Goal: Task Accomplishment & Management: Complete application form

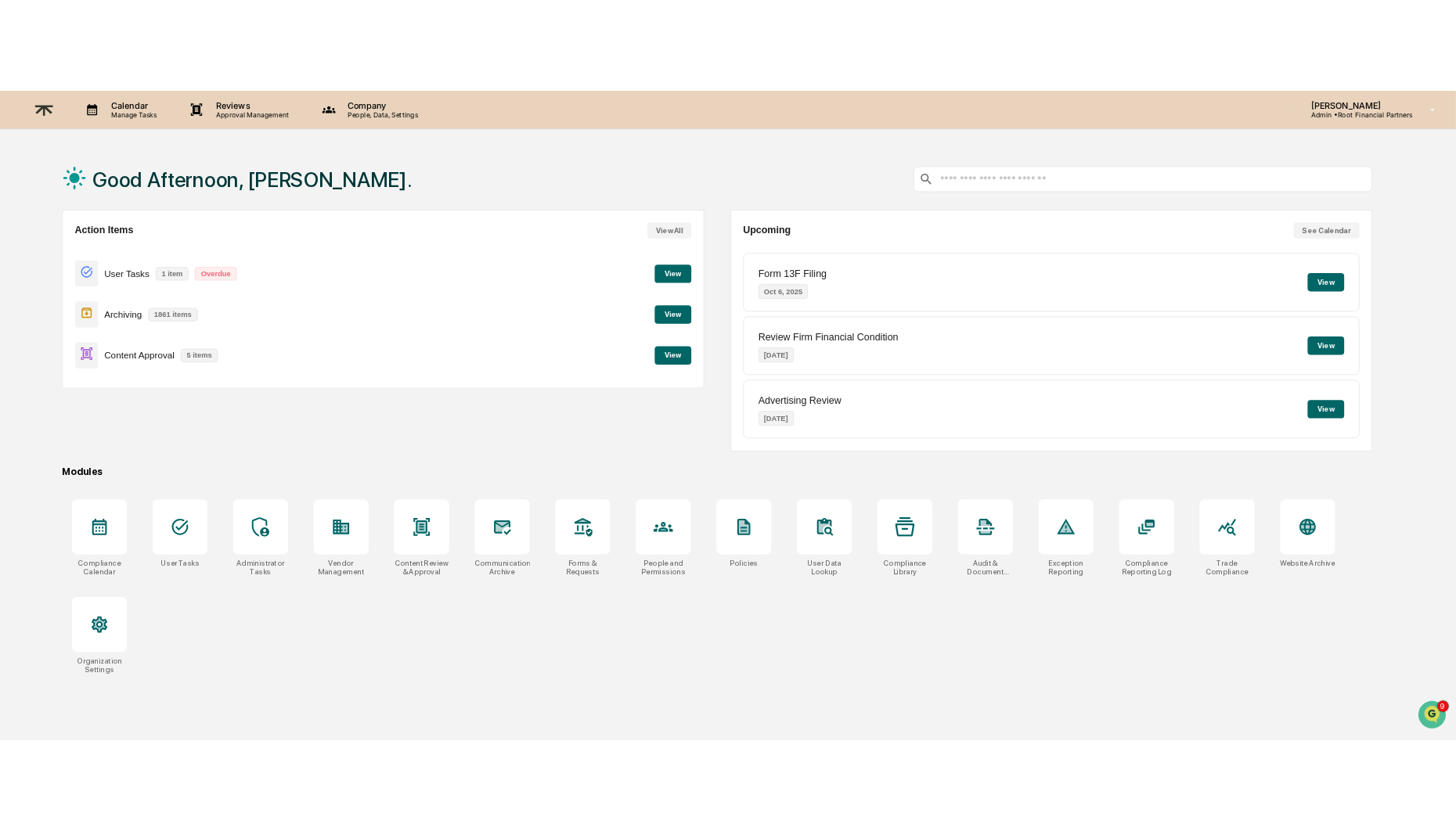
scroll to position [1235, 0]
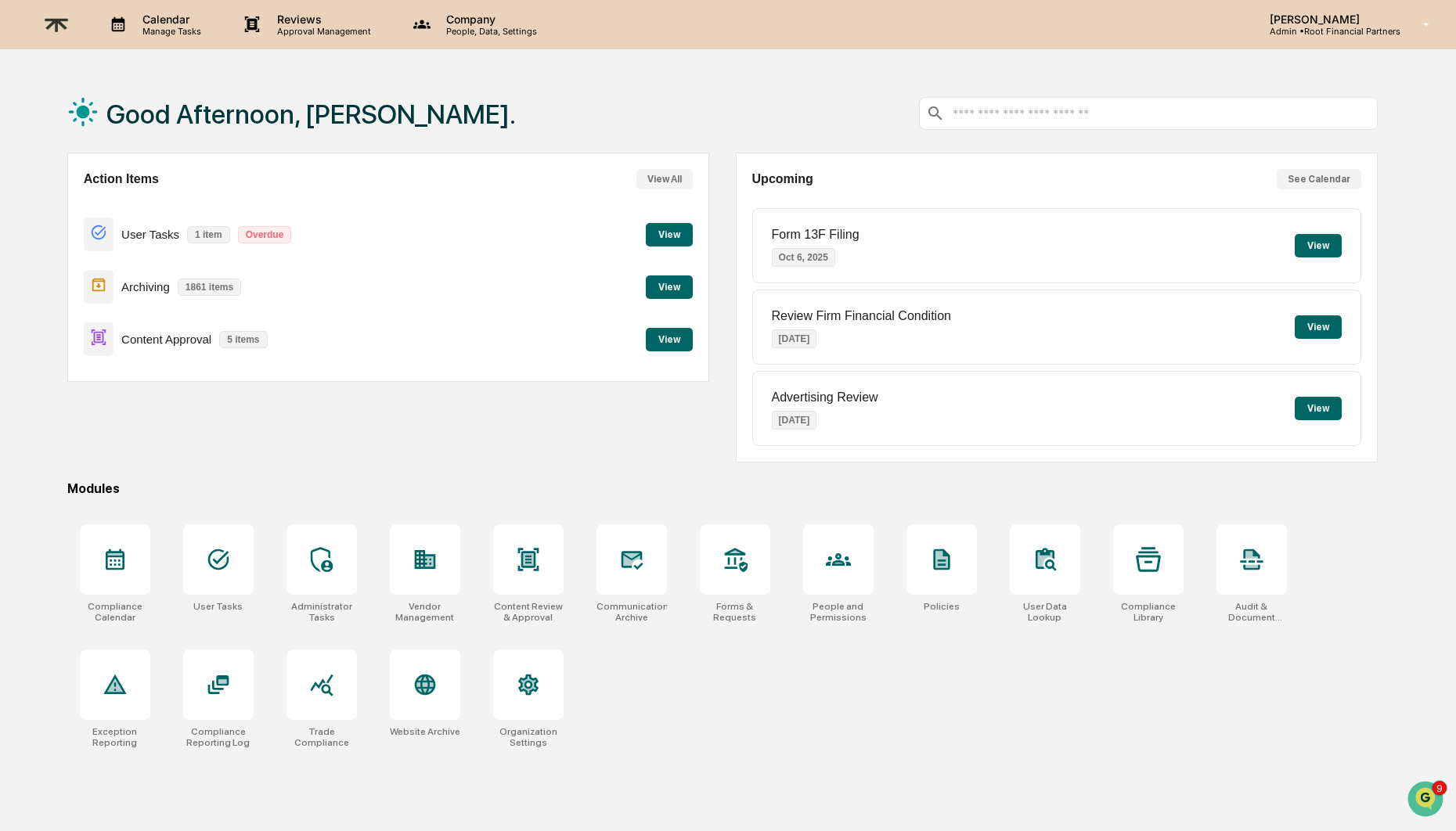
click at [673, 336] on button "View" at bounding box center [669, 340] width 47 height 24
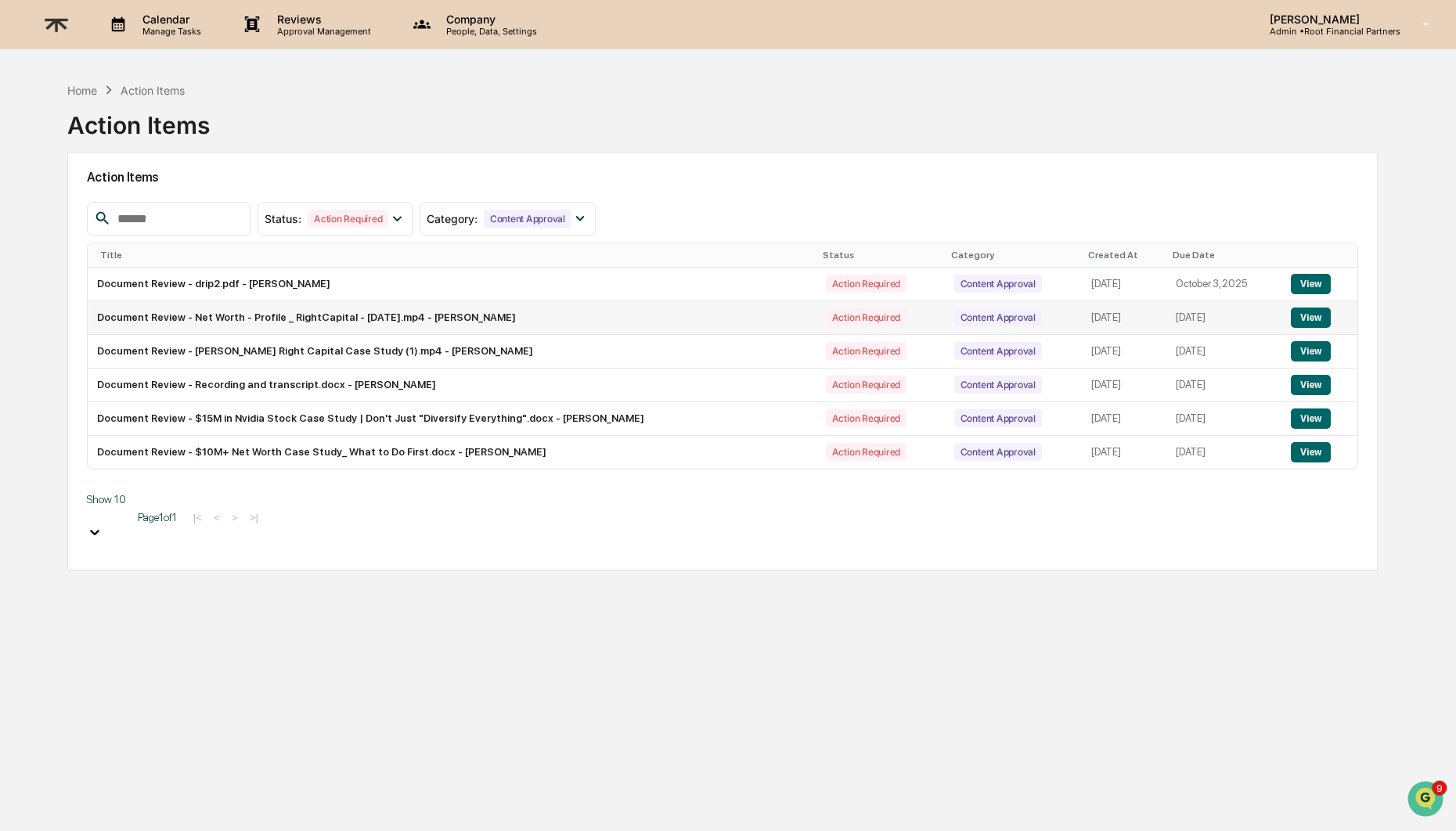
click at [1328, 314] on button "View" at bounding box center [1311, 318] width 40 height 20
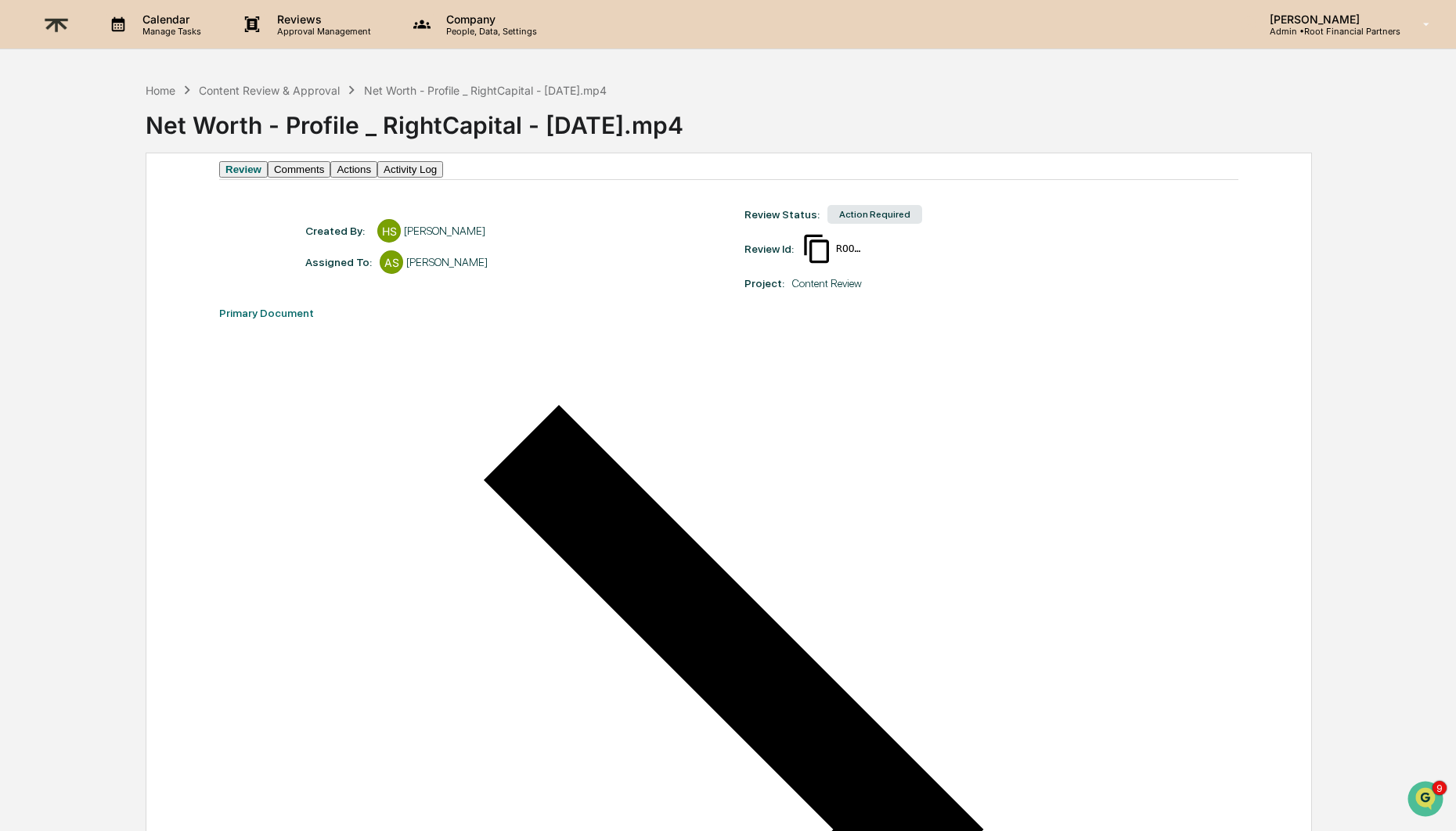
scroll to position [10, 0]
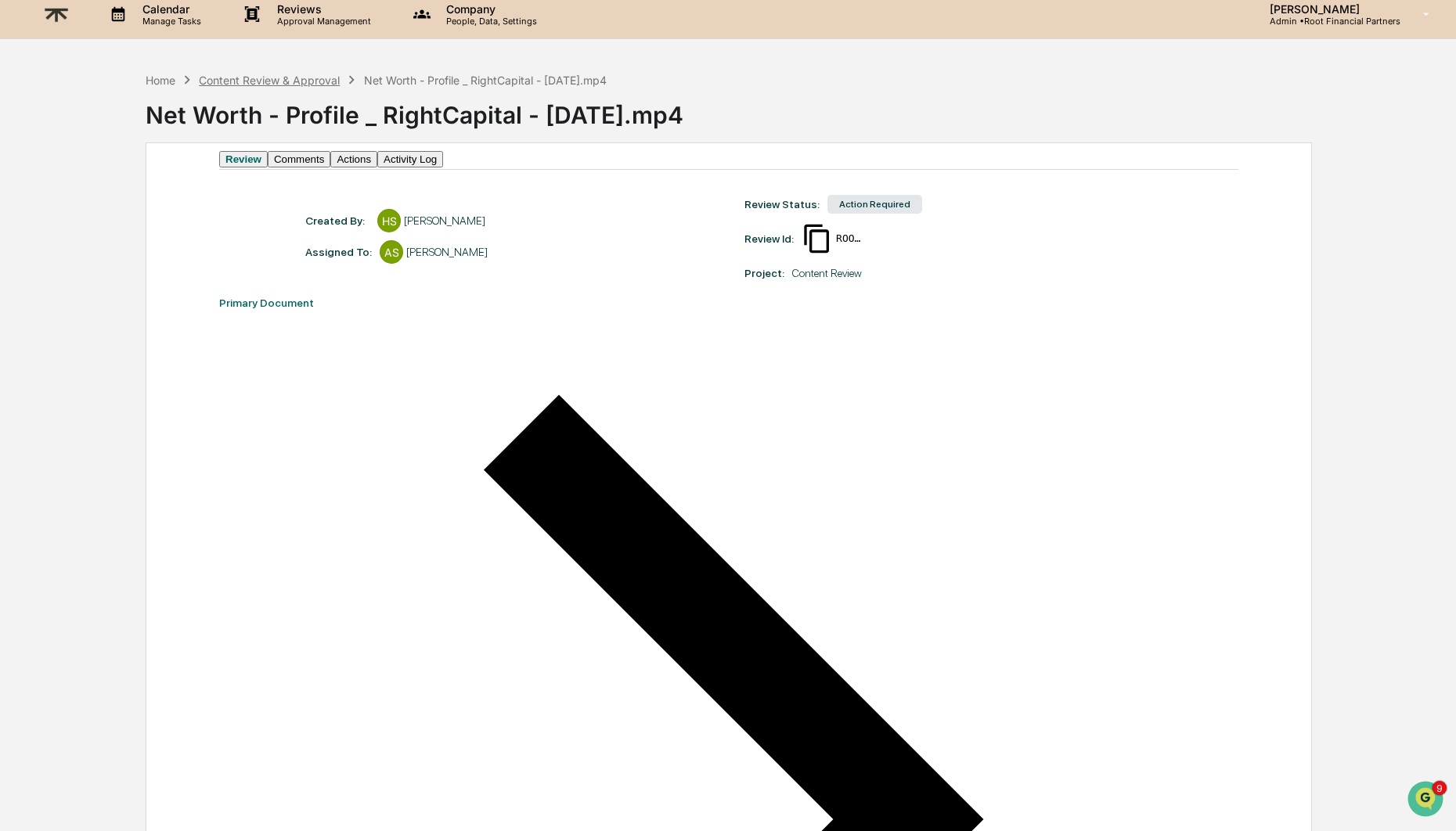
click at [293, 80] on div "Content Review & Approval" at bounding box center [269, 80] width 141 height 14
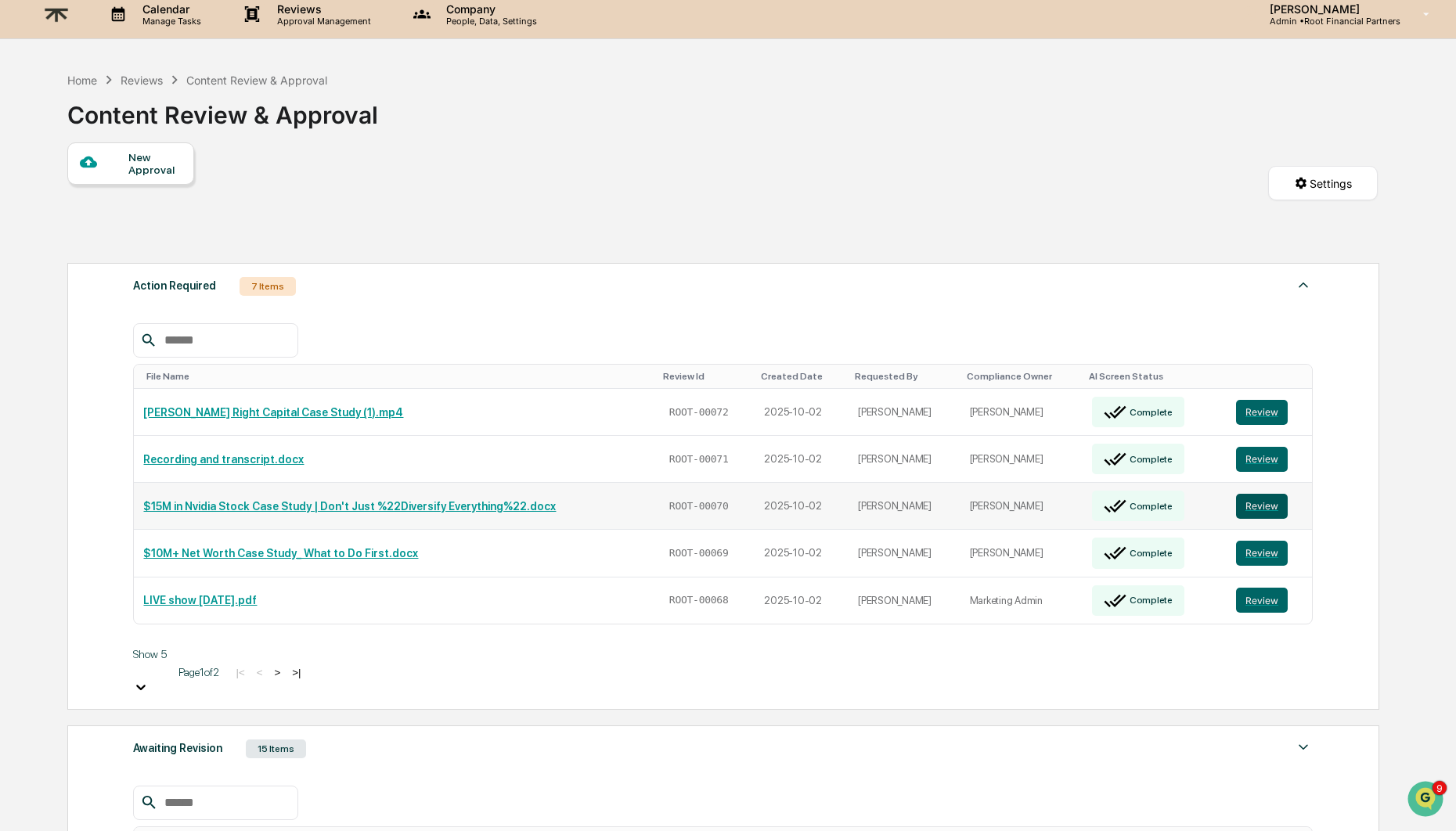
click at [1275, 494] on button "Review" at bounding box center [1262, 506] width 51 height 25
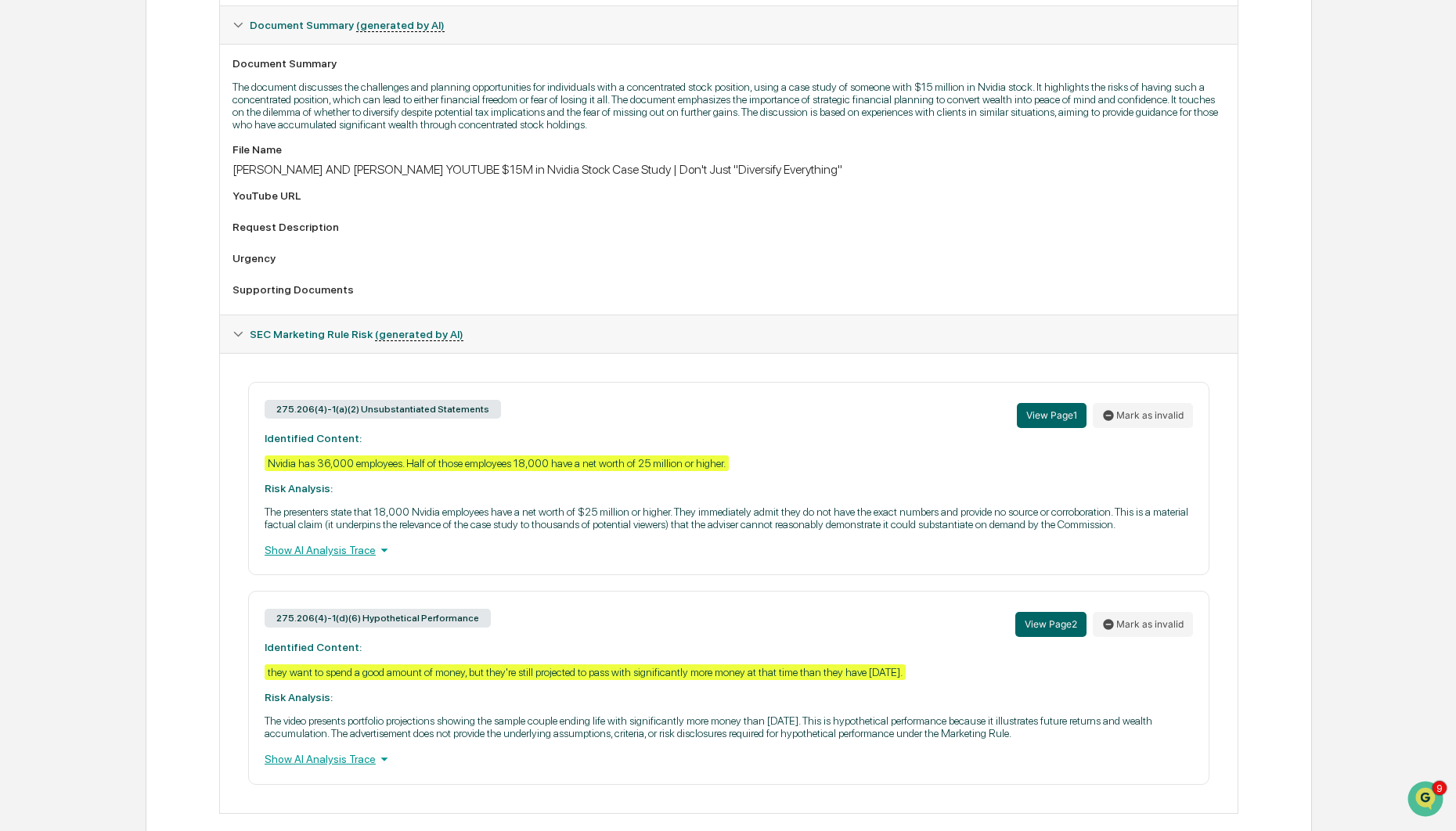
scroll to position [471, 0]
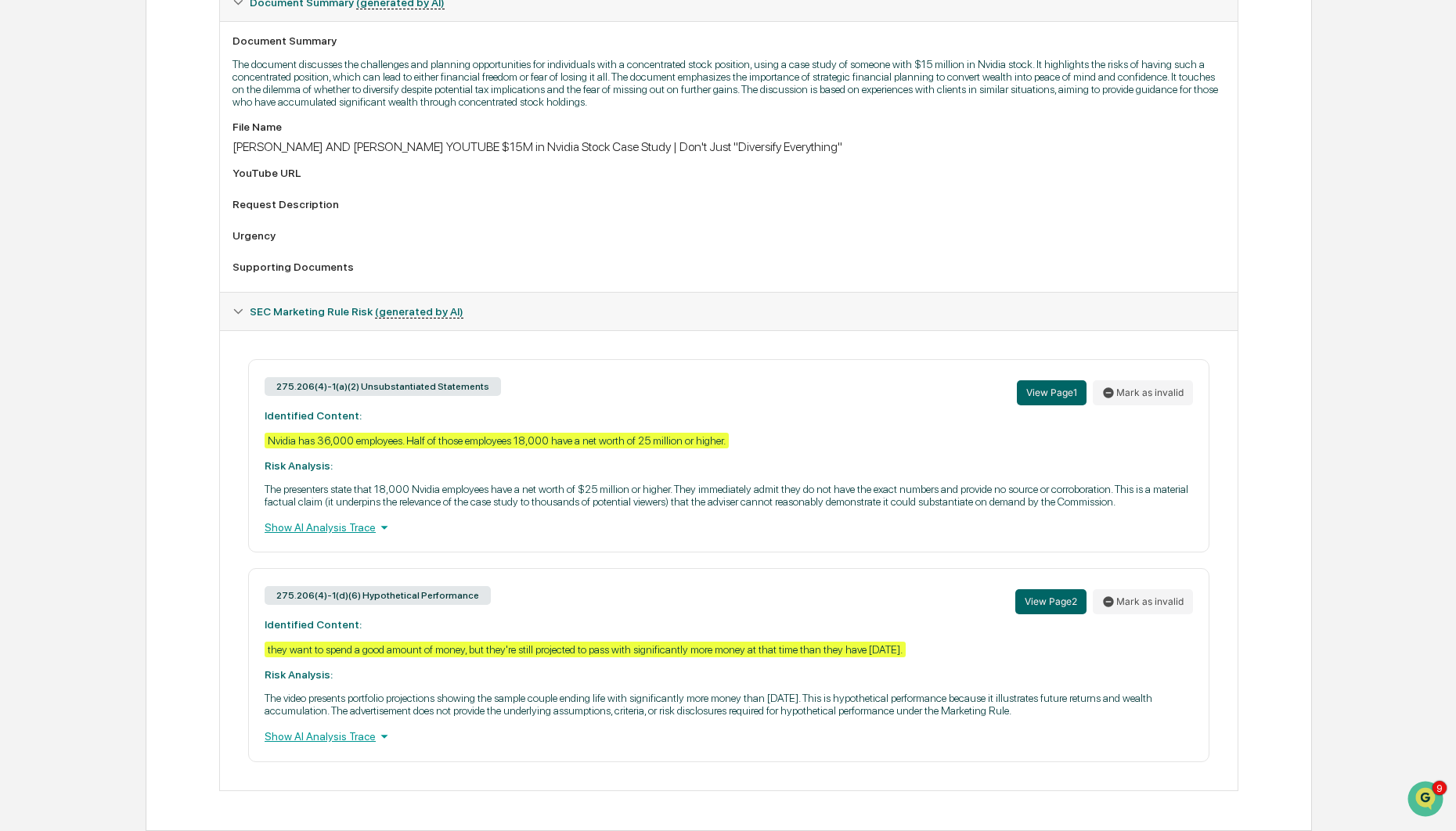
click at [297, 519] on div "Show AI Analysis Trace" at bounding box center [728, 527] width 928 height 17
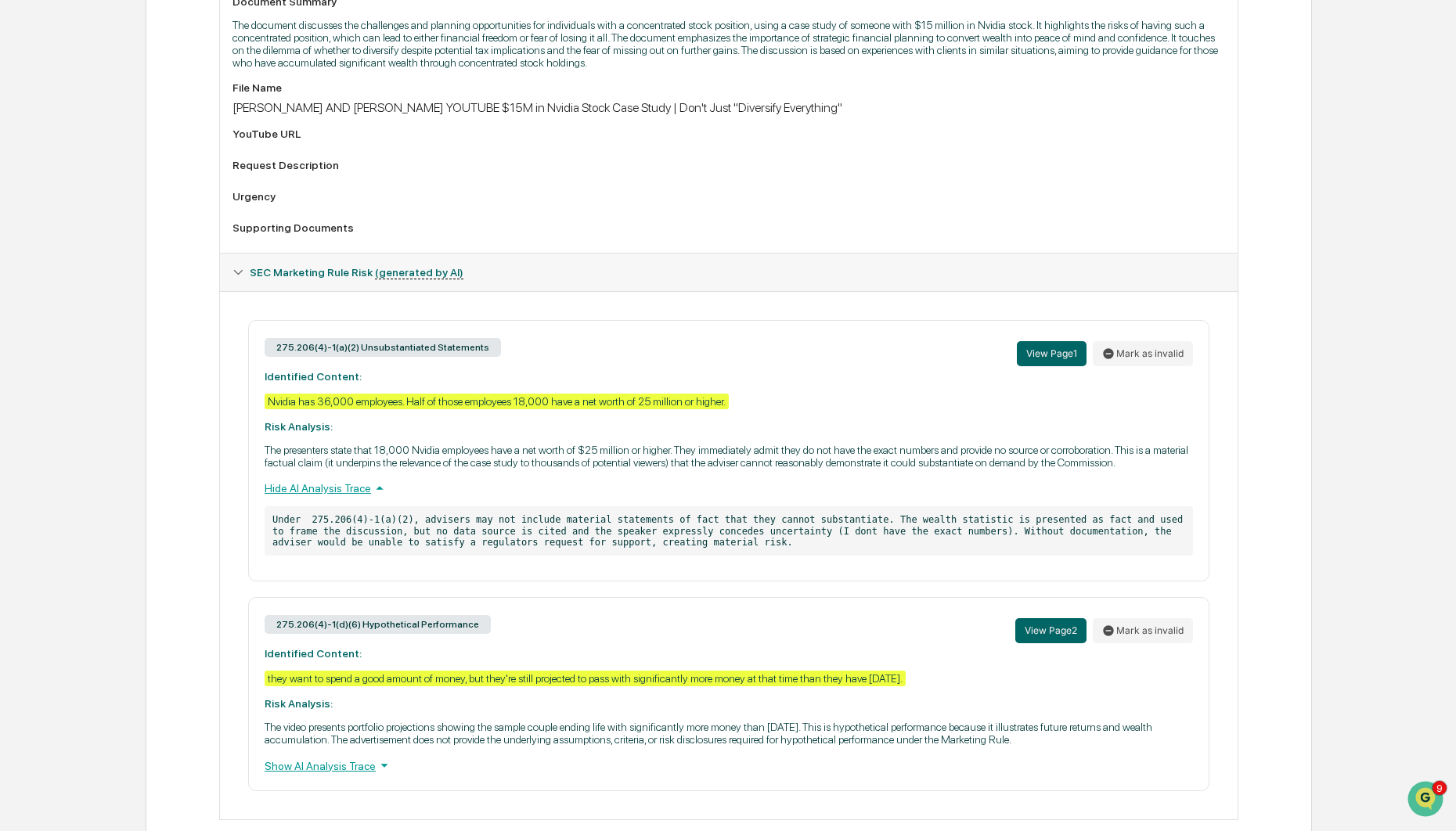
scroll to position [540, 0]
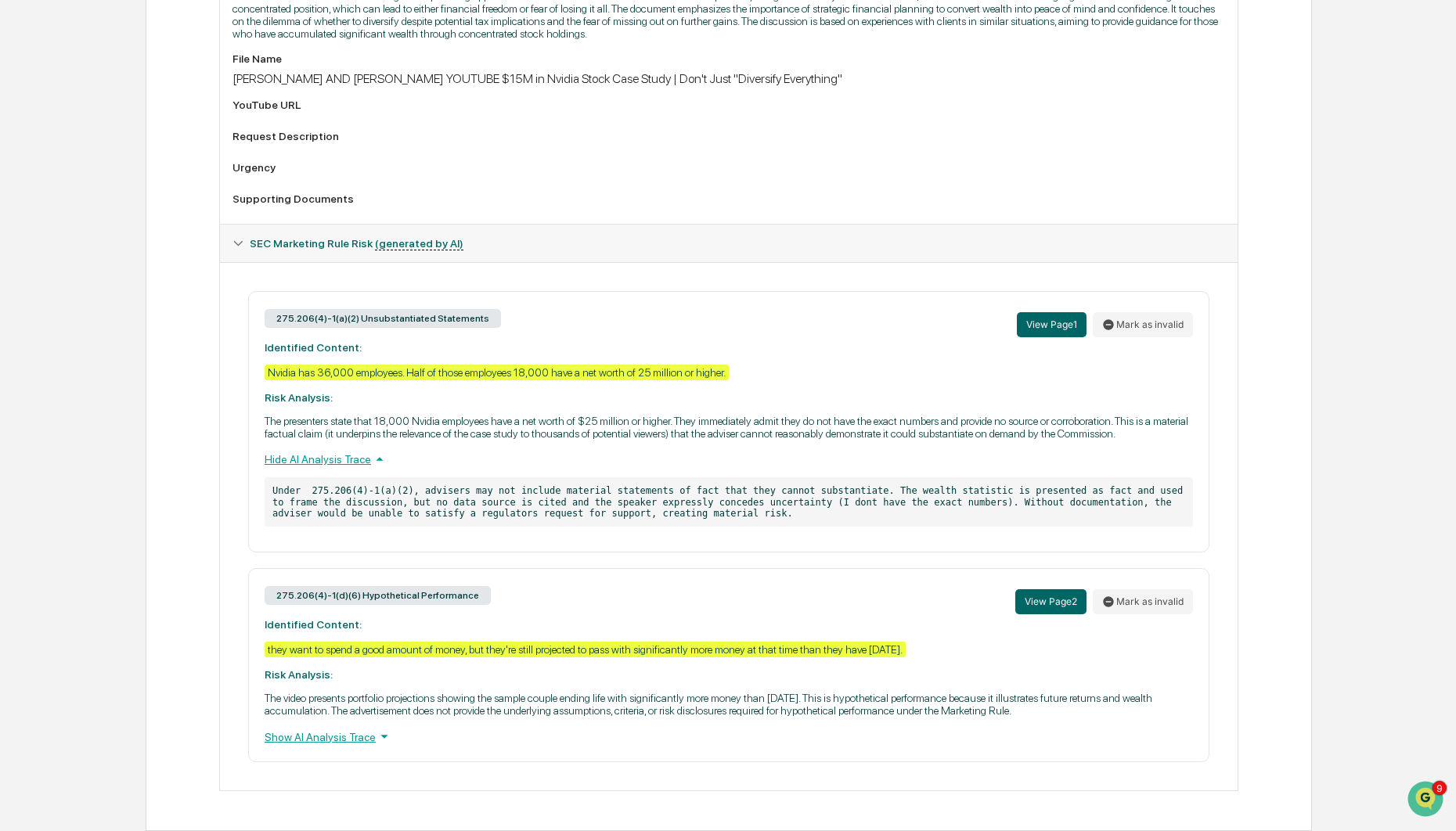
click at [319, 737] on div "Show AI Analysis Trace" at bounding box center [728, 737] width 928 height 17
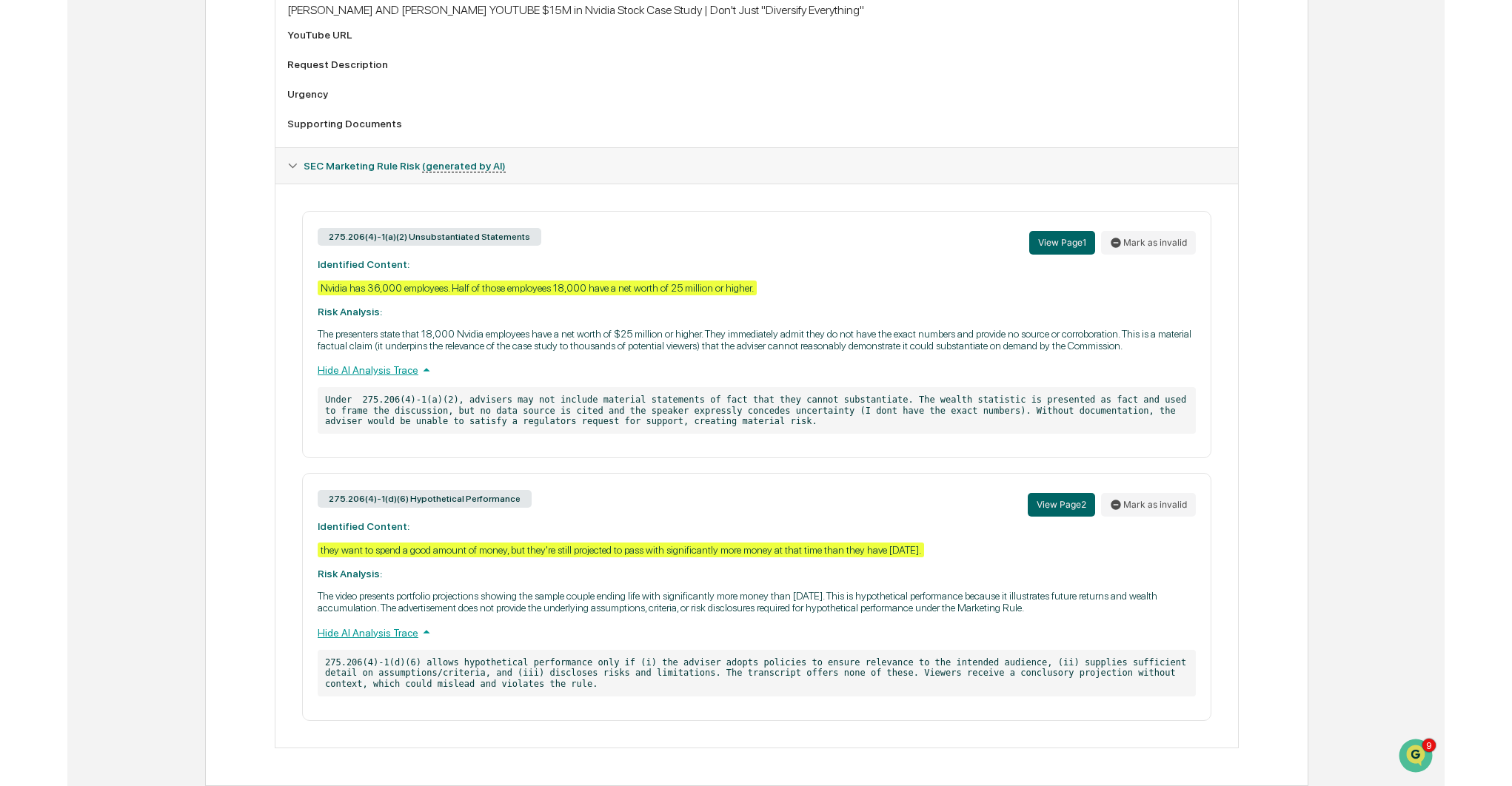
scroll to position [550, 0]
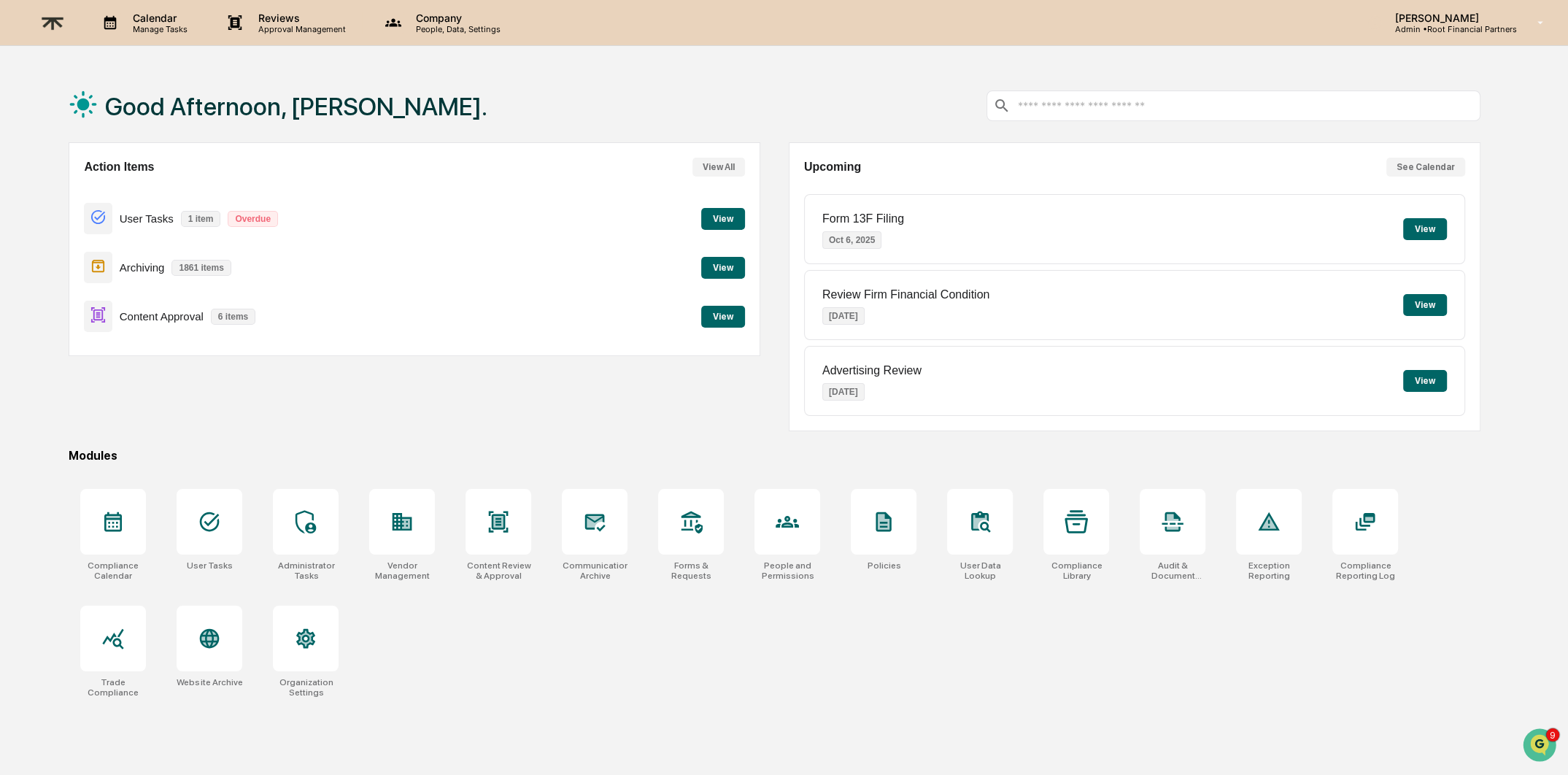
click at [274, 31] on p "Approval Management" at bounding box center [300, 29] width 107 height 10
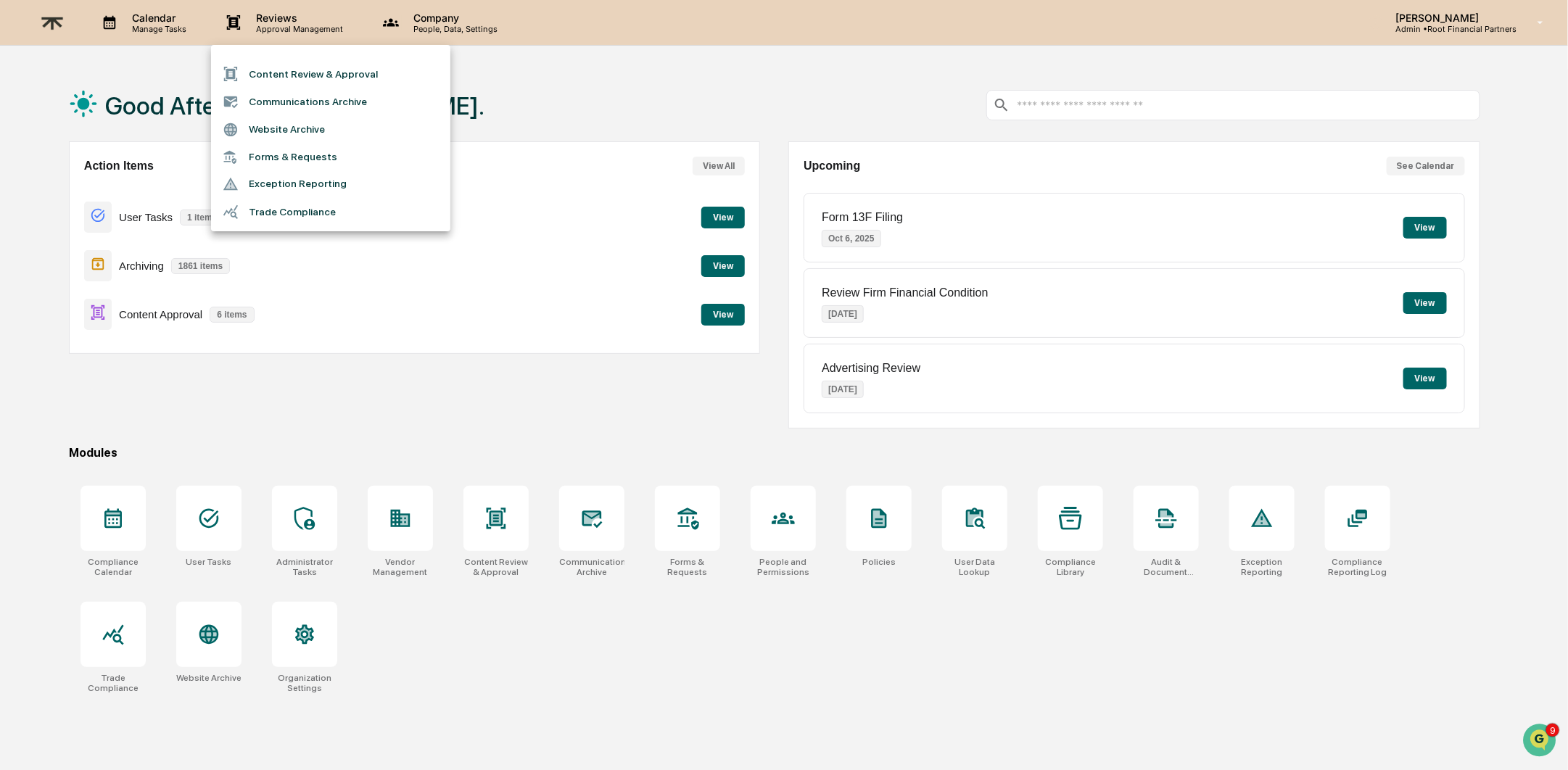
click at [311, 77] on li "Content Review & Approval" at bounding box center [331, 74] width 239 height 27
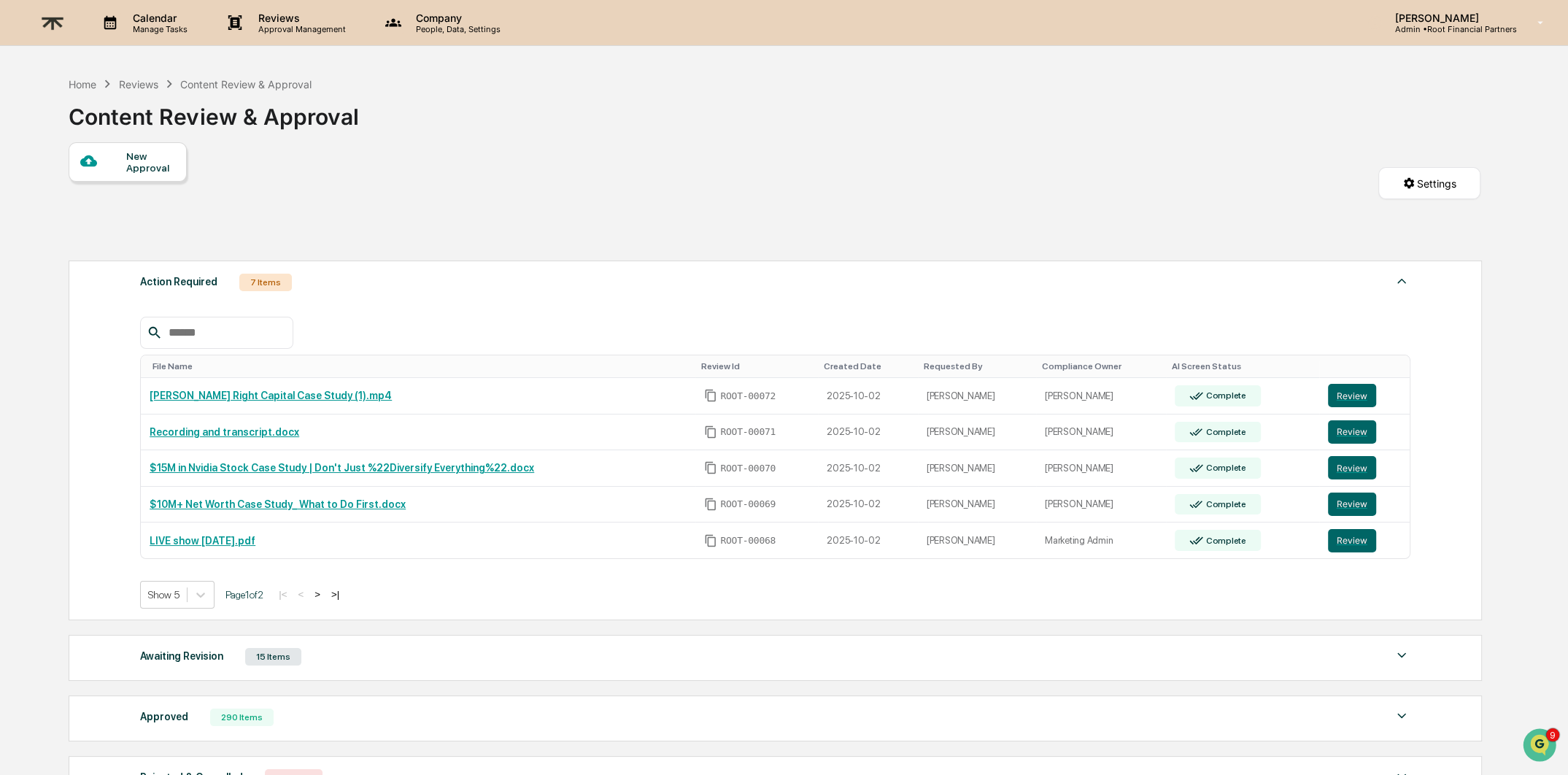
click at [141, 154] on div "New Approval" at bounding box center [150, 161] width 49 height 23
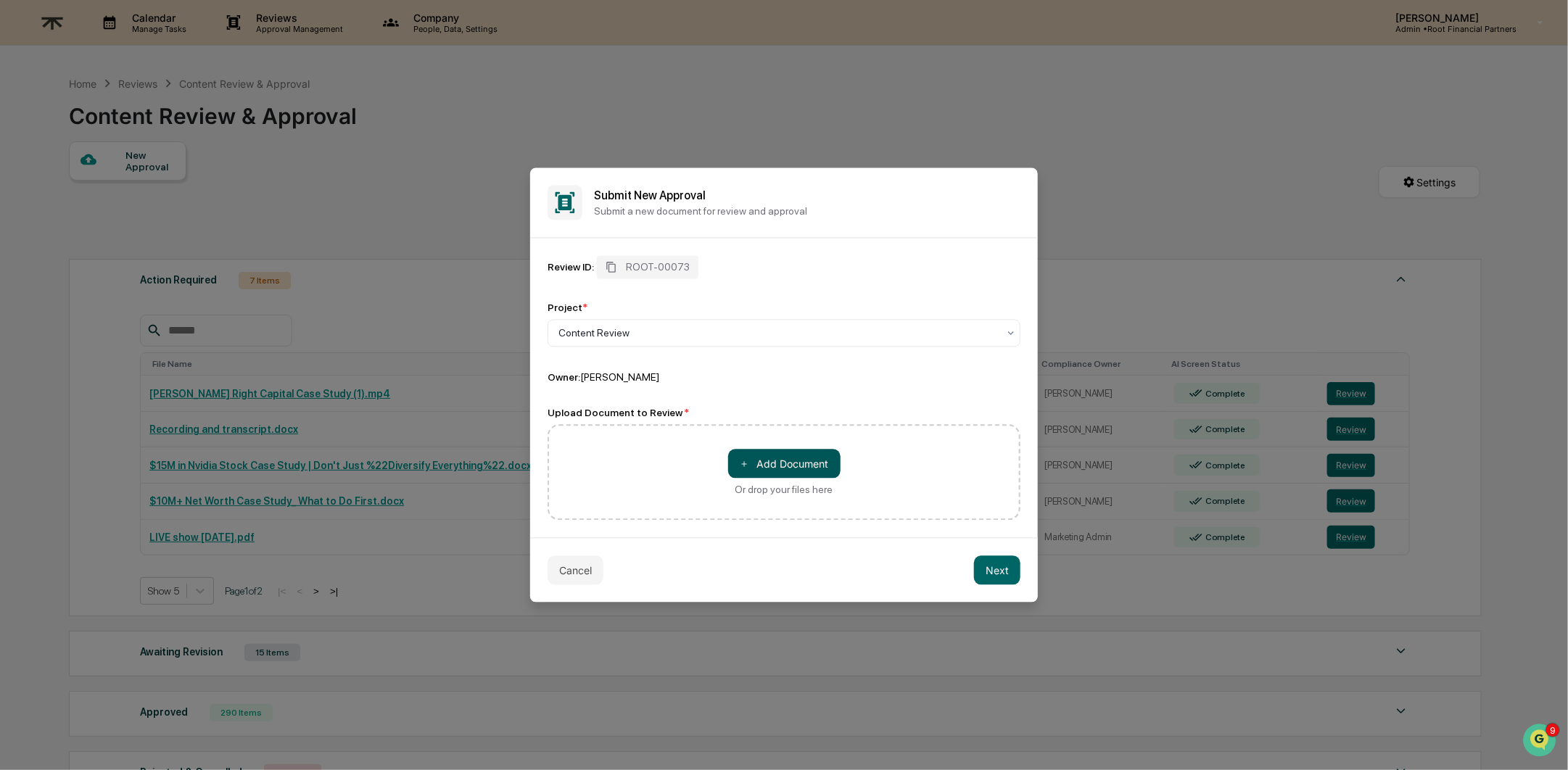
click at [780, 456] on button "＋ Add Document" at bounding box center [784, 464] width 112 height 29
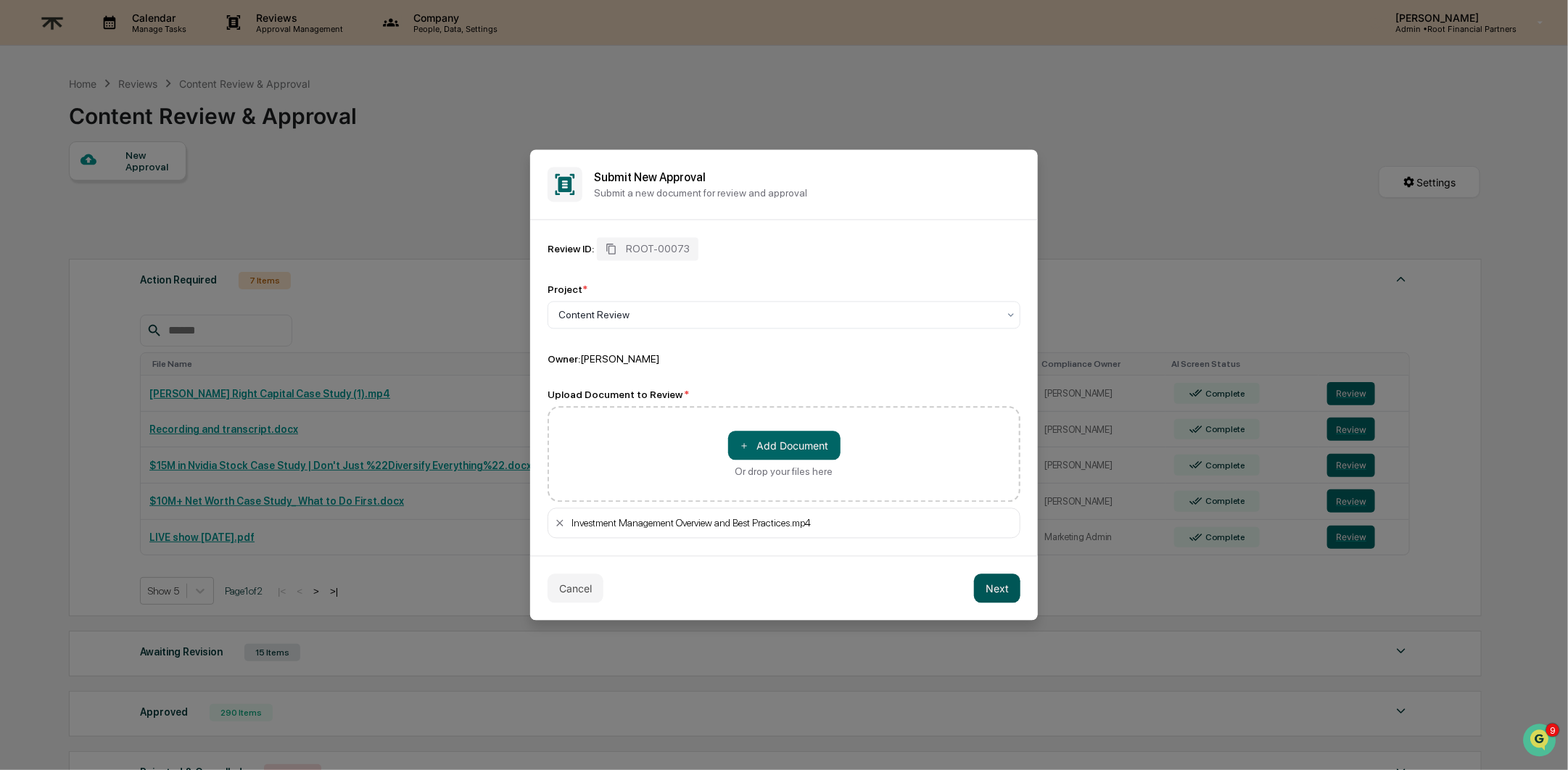
click at [998, 594] on button "Next" at bounding box center [997, 589] width 47 height 29
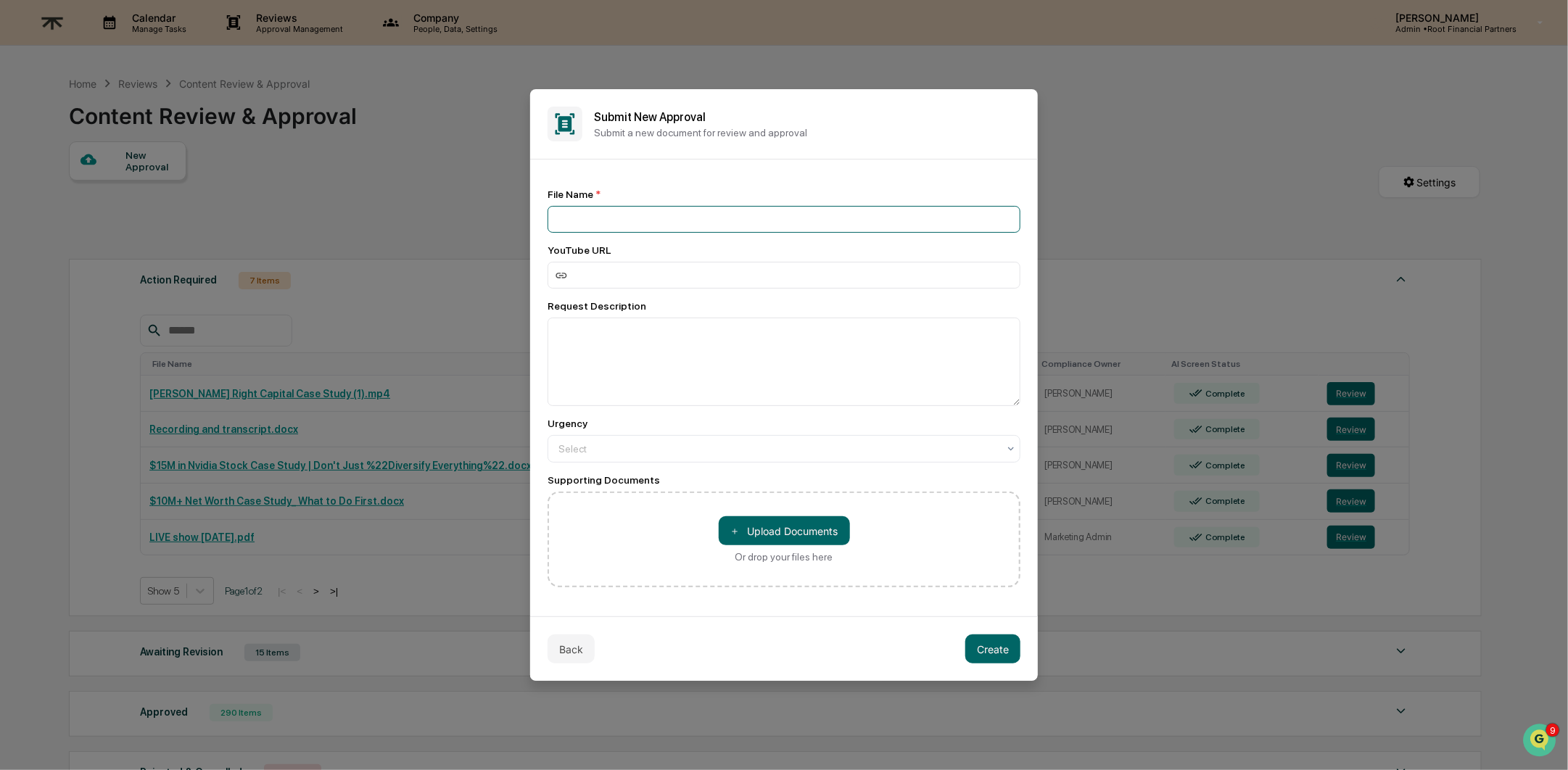
click at [649, 207] on input at bounding box center [784, 220] width 473 height 27
type input "*"
type input "**********"
click at [986, 650] on button "Create" at bounding box center [992, 649] width 55 height 29
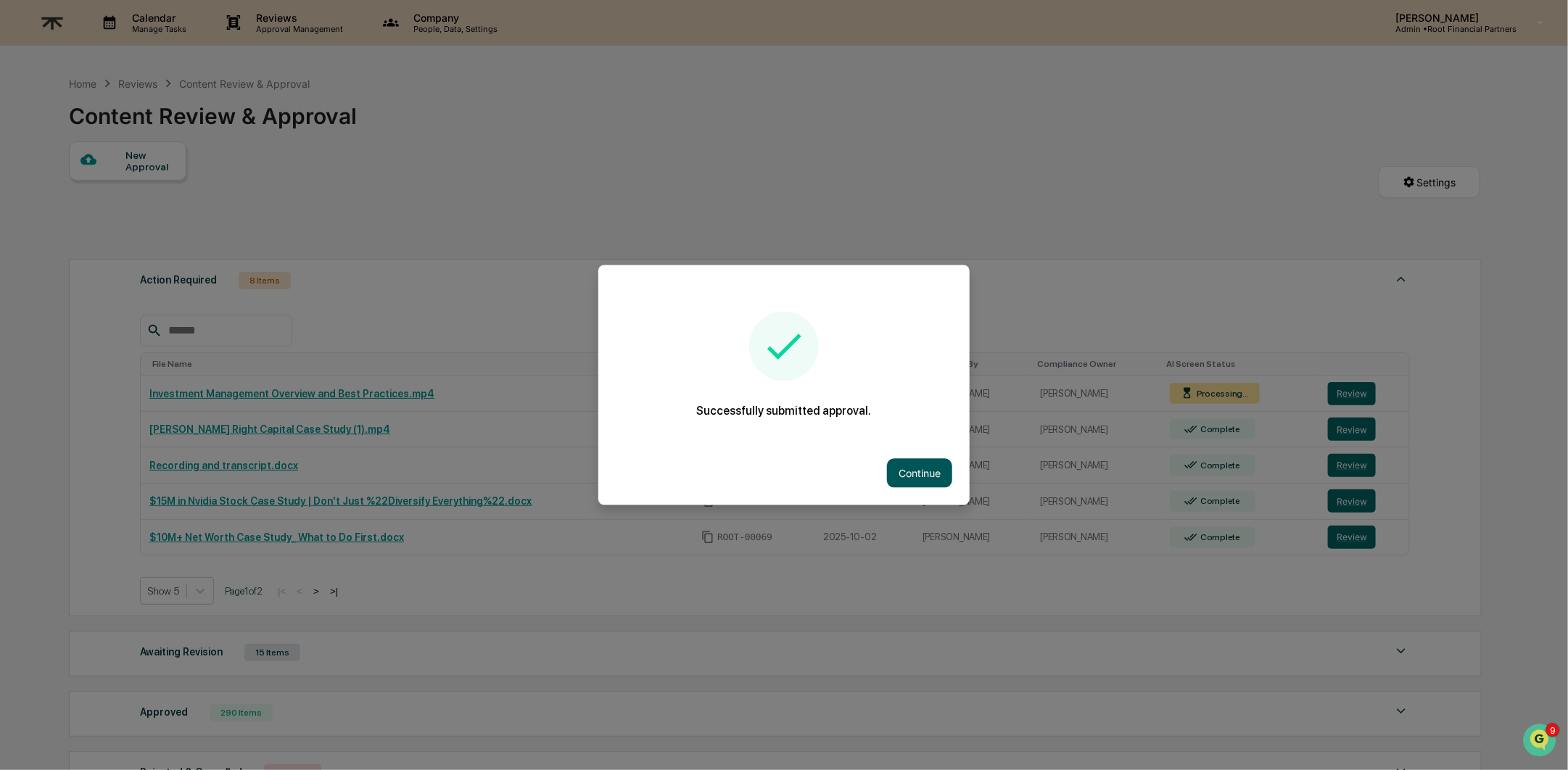
click at [913, 466] on button "Continue" at bounding box center [919, 474] width 65 height 29
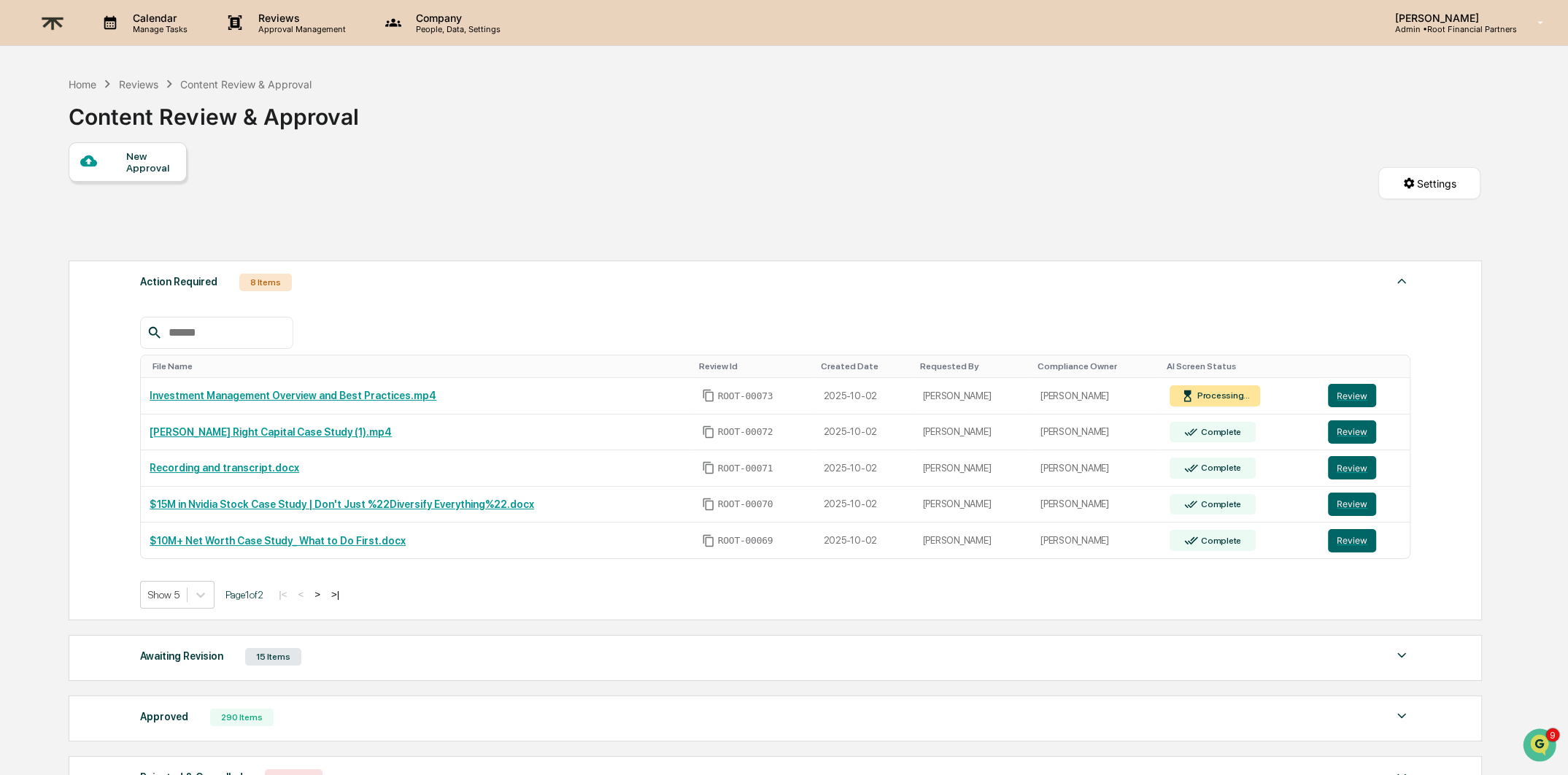
click at [51, 22] on img at bounding box center [52, 23] width 35 height 36
